Goal: Navigation & Orientation: Find specific page/section

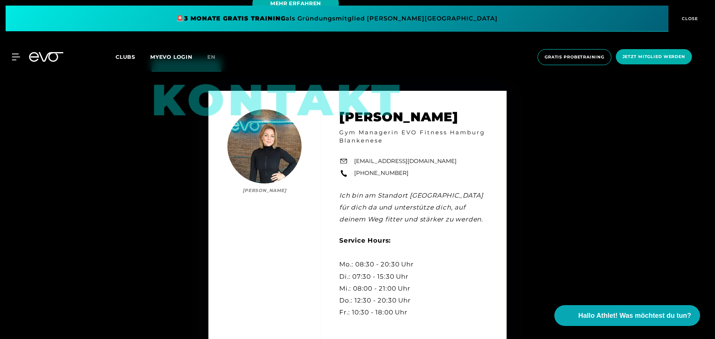
scroll to position [2235, 0]
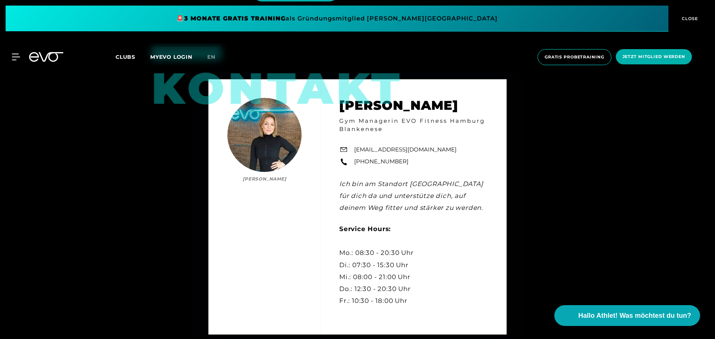
click at [37, 59] on icon at bounding box center [46, 57] width 34 height 10
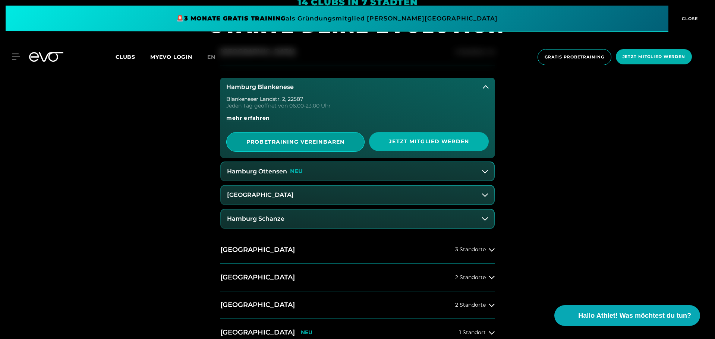
scroll to position [373, 0]
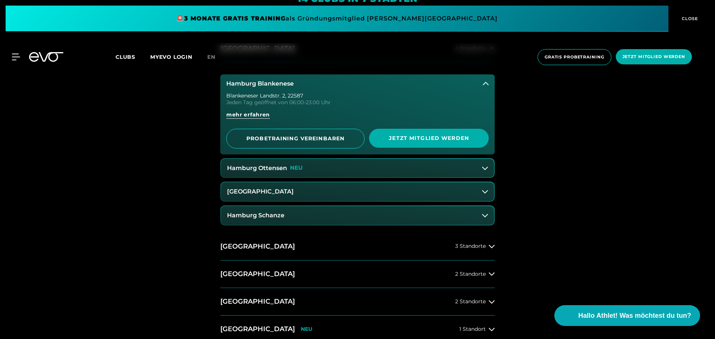
click at [289, 172] on button "Hamburg Ottensen NEU" at bounding box center [357, 168] width 273 height 19
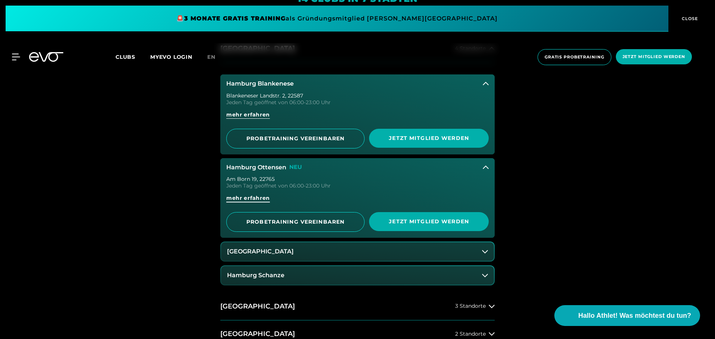
click at [249, 198] on span "mehr erfahren" at bounding box center [248, 198] width 44 height 8
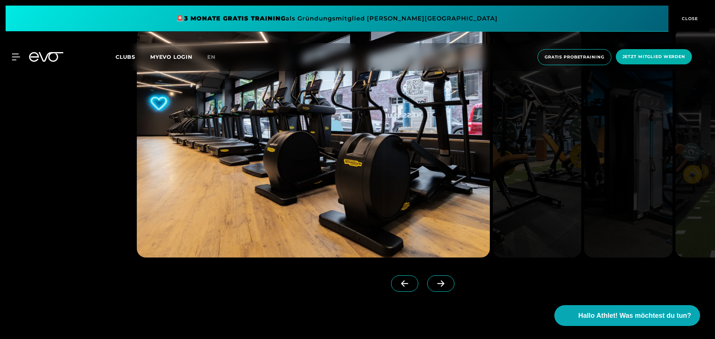
scroll to position [745, 0]
click at [437, 283] on icon at bounding box center [440, 284] width 7 height 6
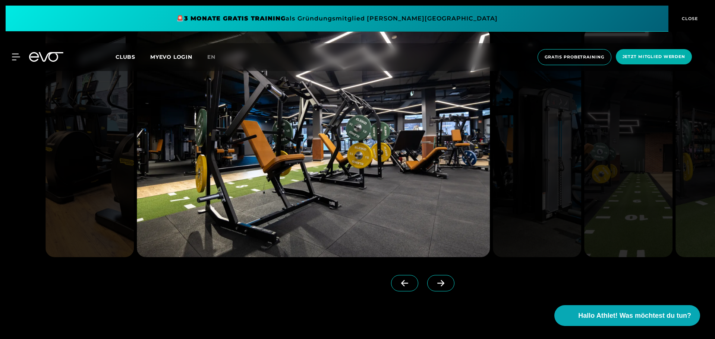
click at [398, 283] on icon at bounding box center [404, 283] width 13 height 7
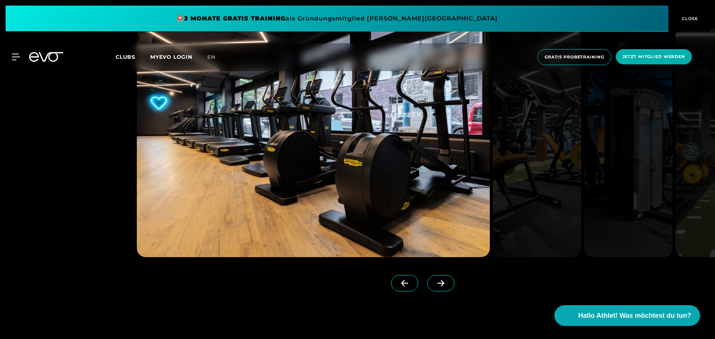
click at [434, 283] on icon at bounding box center [440, 283] width 13 height 7
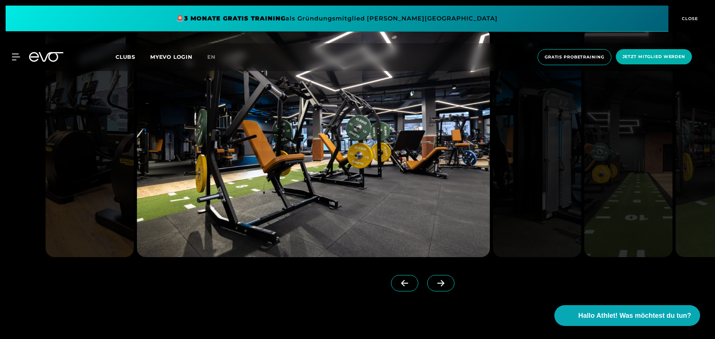
click at [434, 283] on icon at bounding box center [440, 283] width 13 height 7
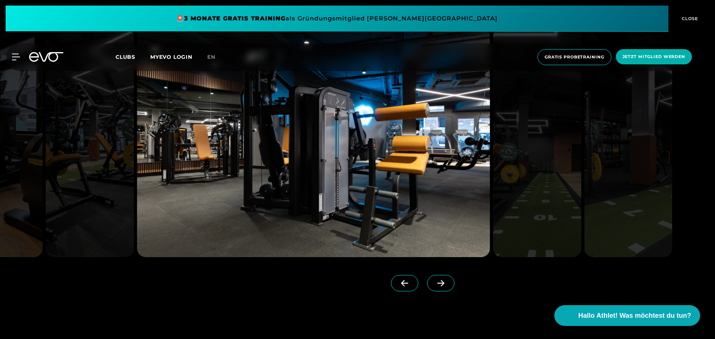
click at [434, 283] on icon at bounding box center [440, 283] width 13 height 7
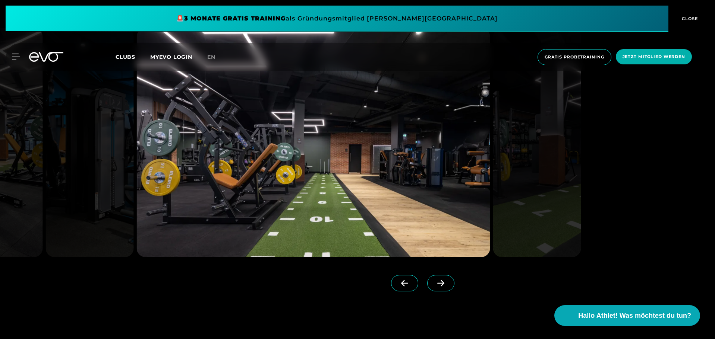
click at [434, 283] on icon at bounding box center [440, 283] width 13 height 7
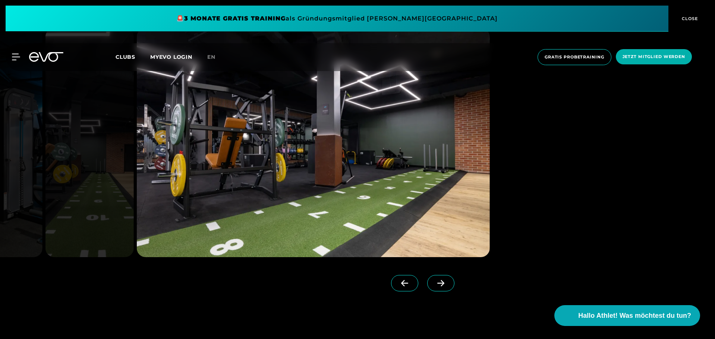
click at [434, 283] on icon at bounding box center [440, 283] width 13 height 7
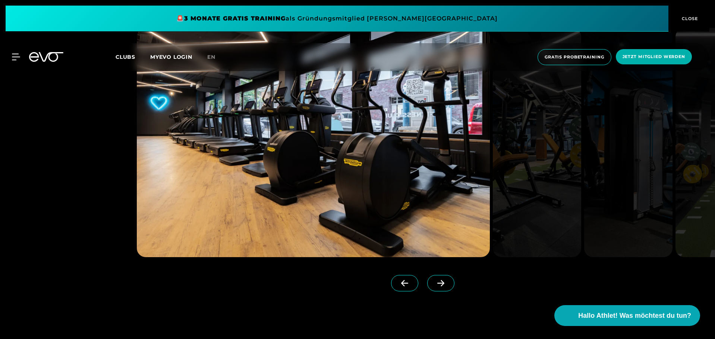
click at [434, 283] on icon at bounding box center [440, 283] width 13 height 7
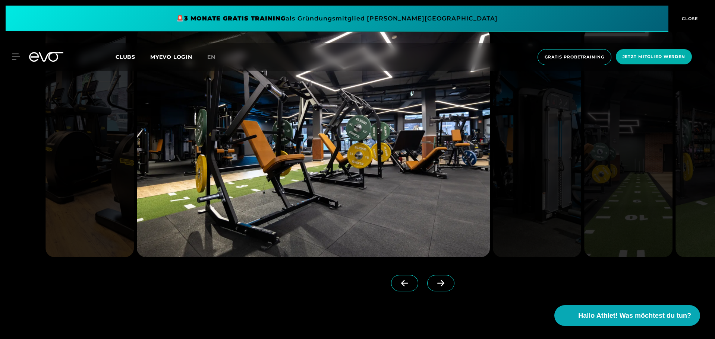
click at [434, 283] on icon at bounding box center [440, 283] width 13 height 7
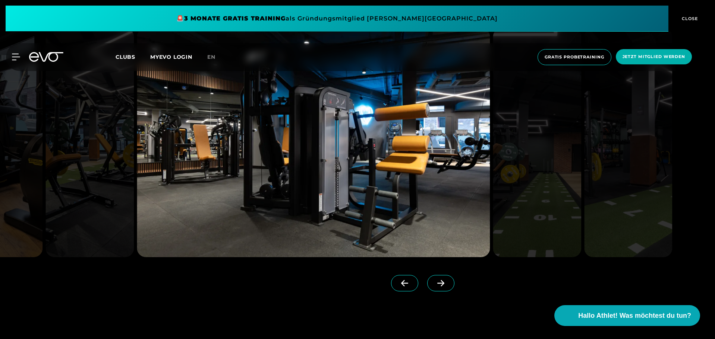
click at [434, 283] on icon at bounding box center [440, 283] width 13 height 7
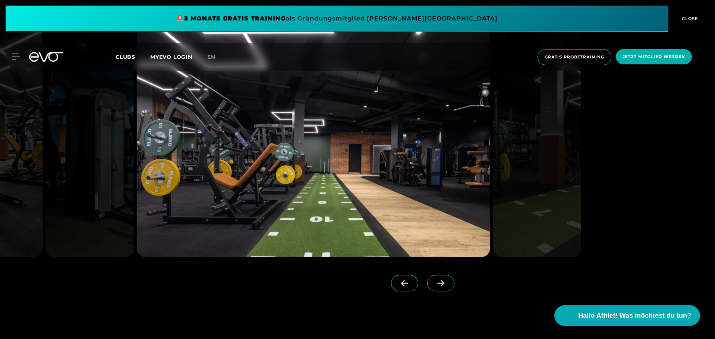
click at [434, 285] on icon at bounding box center [440, 283] width 13 height 7
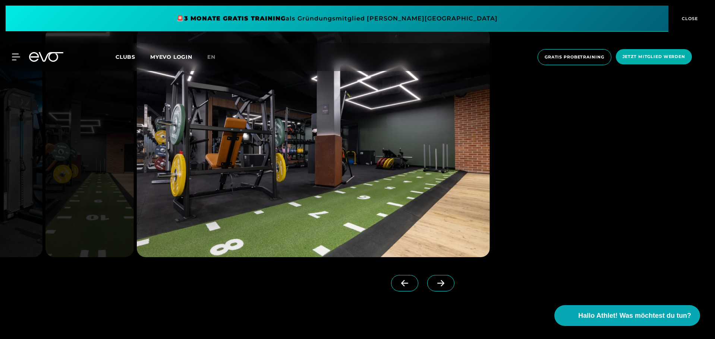
click at [434, 285] on icon at bounding box center [440, 283] width 13 height 7
